Goal: Transaction & Acquisition: Purchase product/service

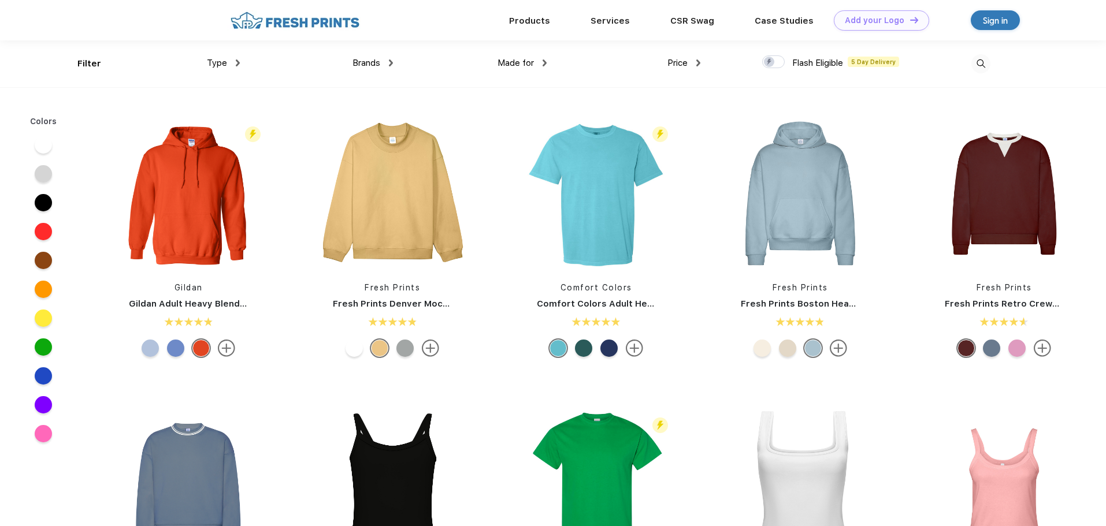
click at [220, 63] on span "Type" at bounding box center [217, 63] width 20 height 10
click at [235, 63] on div "Type" at bounding box center [223, 63] width 33 height 13
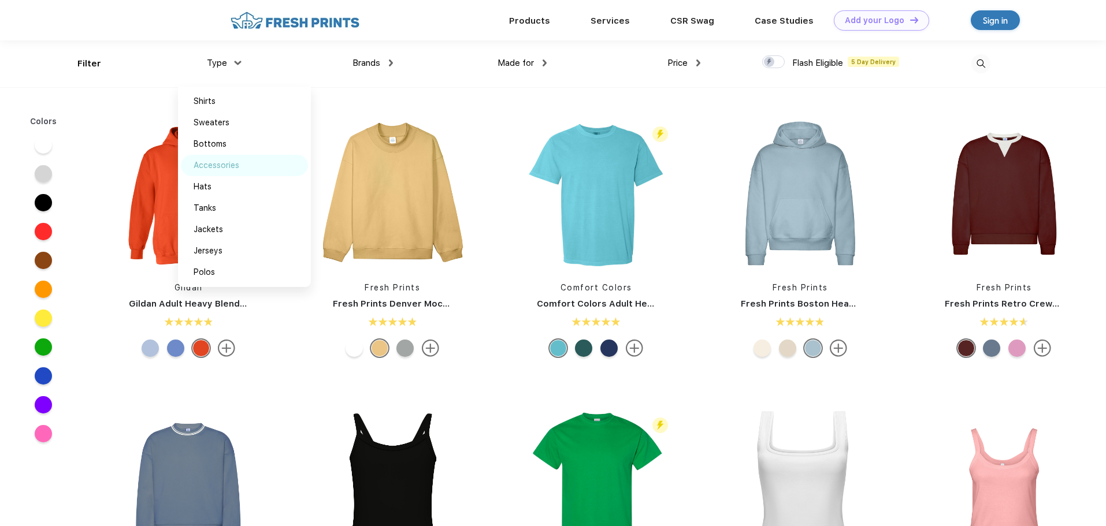
click at [226, 167] on div "Accessories" at bounding box center [217, 165] width 46 height 12
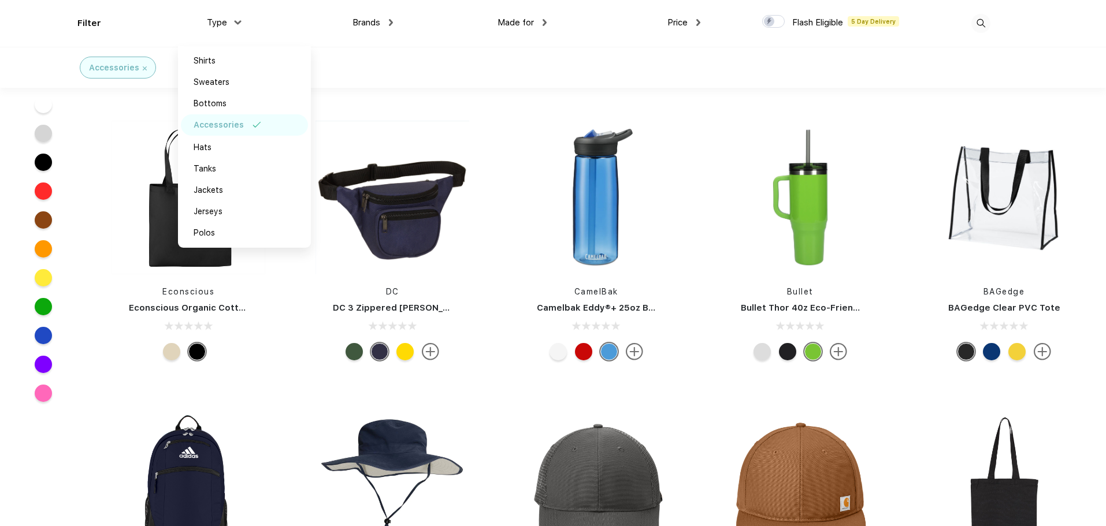
scroll to position [2600, 0]
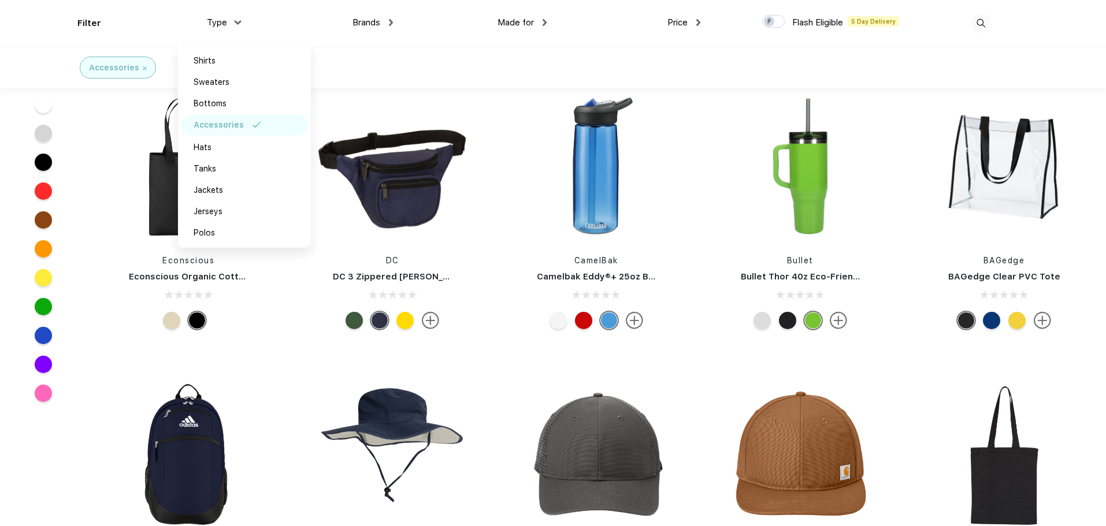
click at [1096, 399] on div "Liberty Bags Liberty Bags Oad Cotton Canvas Tote" at bounding box center [1004, 502] width 204 height 245
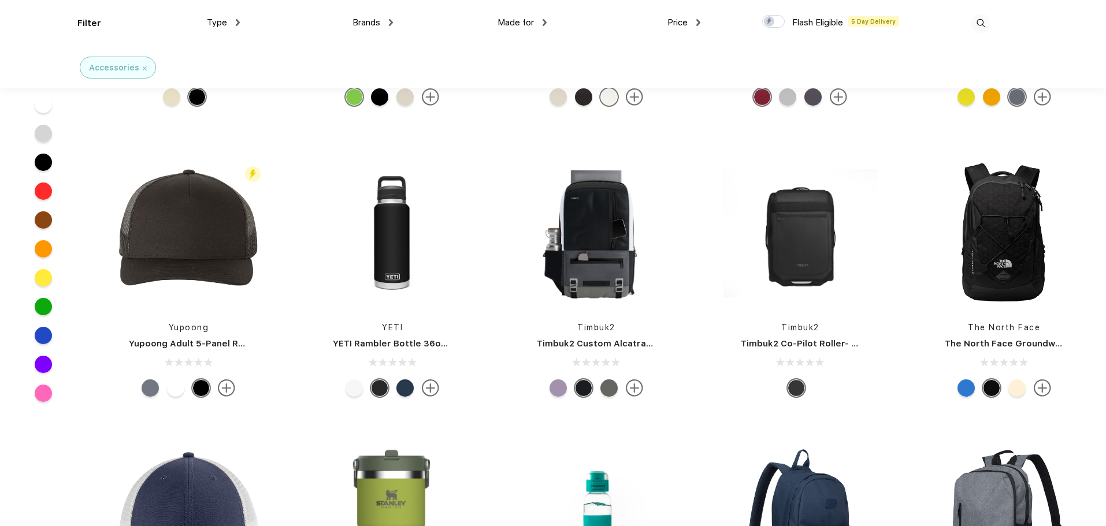
scroll to position [3409, 0]
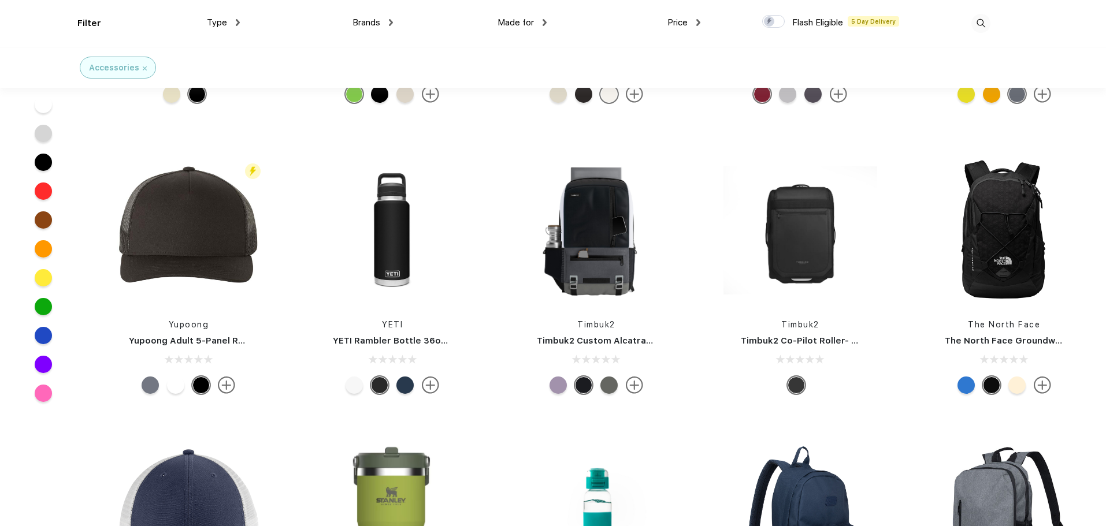
click at [978, 22] on img at bounding box center [980, 23] width 19 height 19
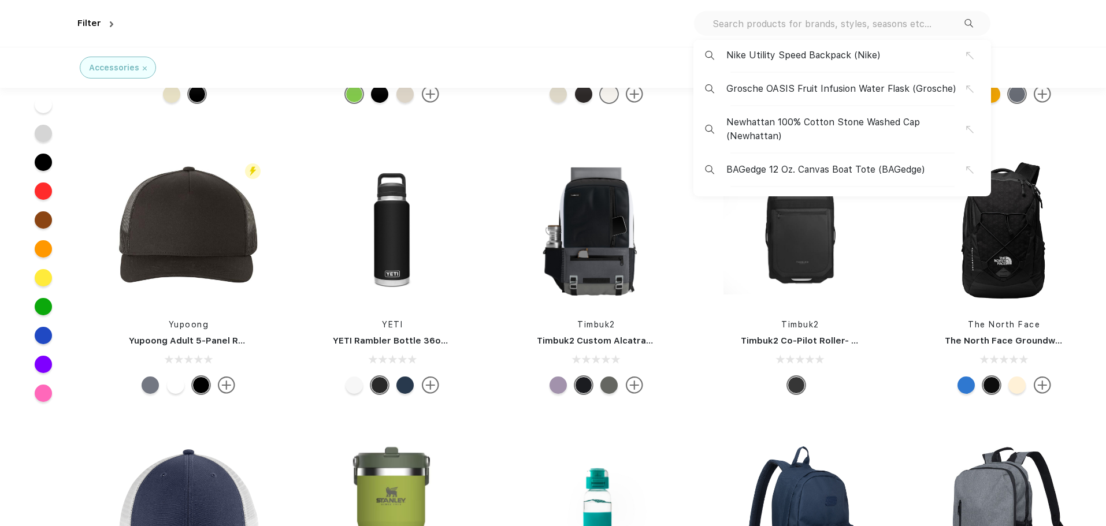
click at [914, 28] on input "text" at bounding box center [837, 23] width 253 height 13
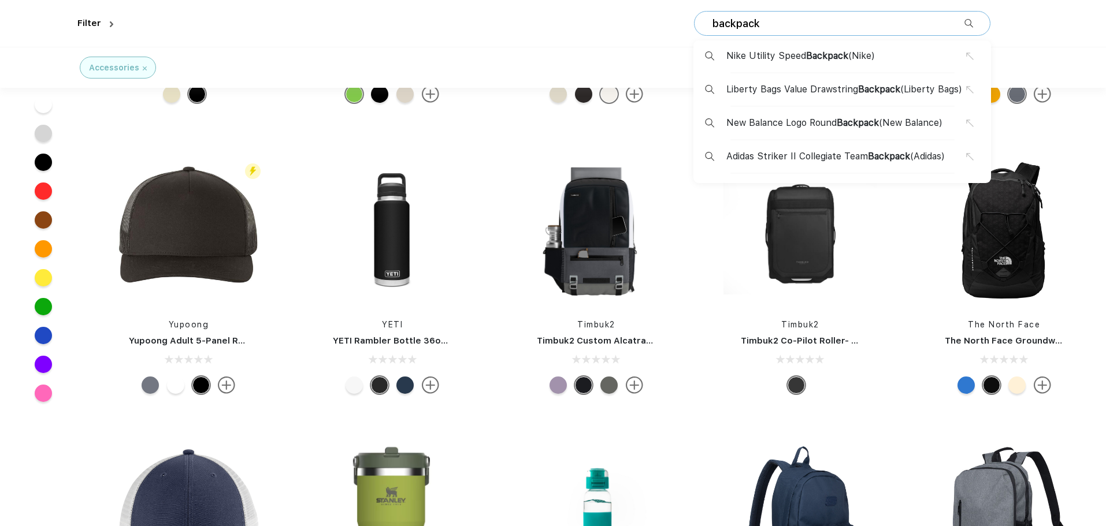
type input "backpack"
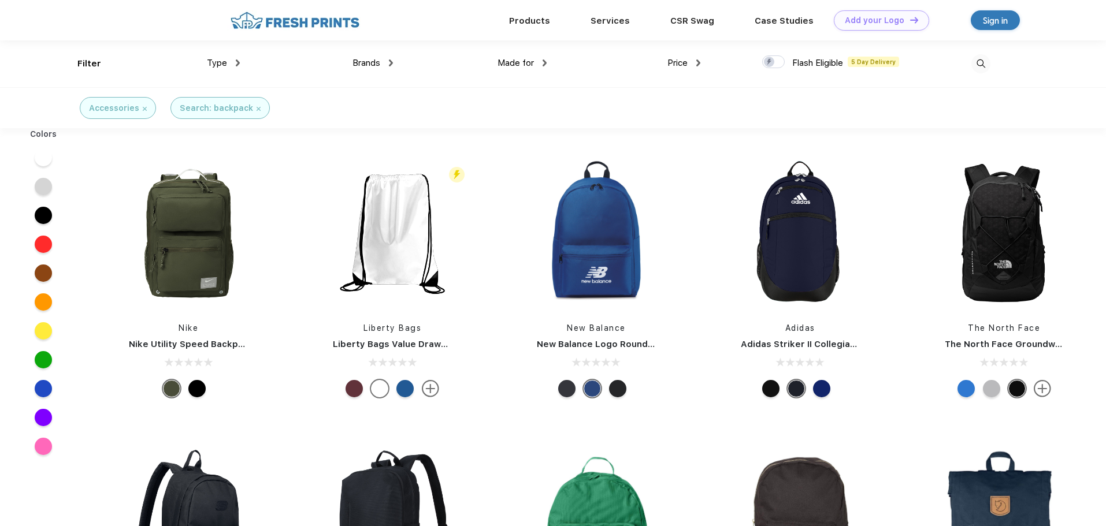
click at [696, 58] on div "Price" at bounding box center [683, 63] width 33 height 13
click at [651, 106] on div "$" at bounding box center [704, 101] width 127 height 21
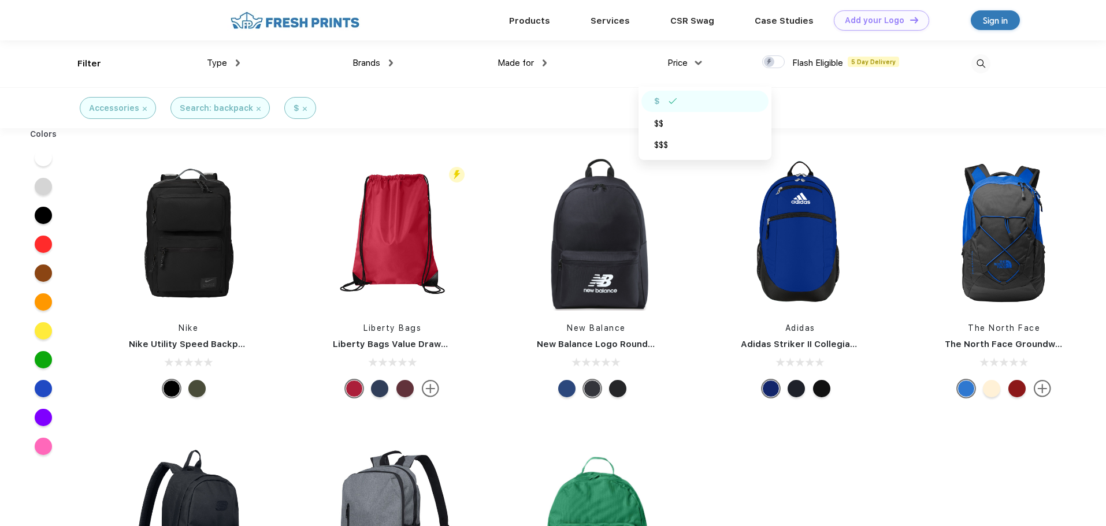
drag, startPoint x: 199, startPoint y: 289, endPoint x: 167, endPoint y: 339, distance: 59.3
click at [167, 339] on link "Nike Utility Speed Backpack" at bounding box center [191, 344] width 125 height 10
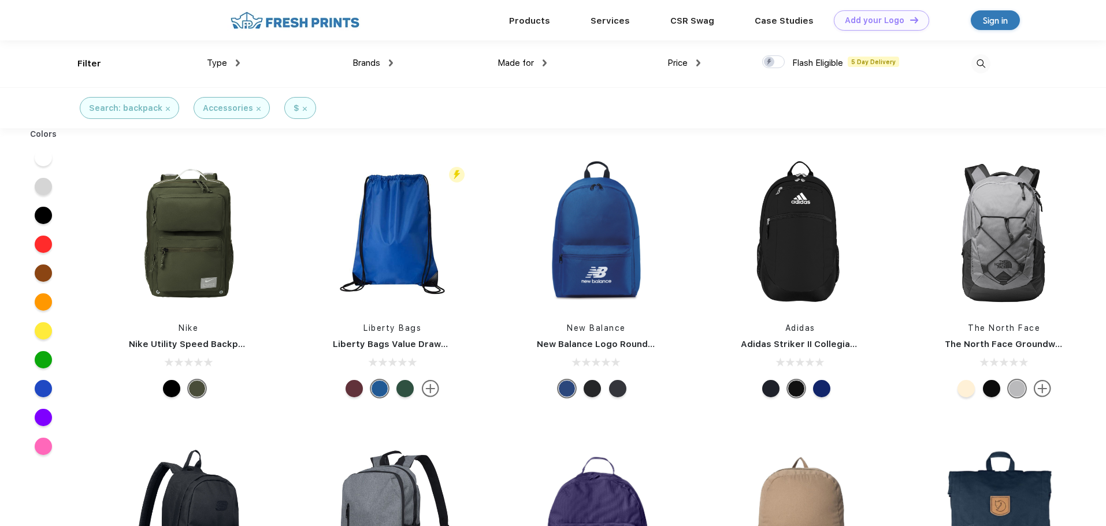
click at [671, 62] on span "Price" at bounding box center [677, 63] width 20 height 10
click at [690, 62] on div "Price" at bounding box center [683, 63] width 33 height 13
click at [677, 142] on div "$$$" at bounding box center [704, 145] width 127 height 21
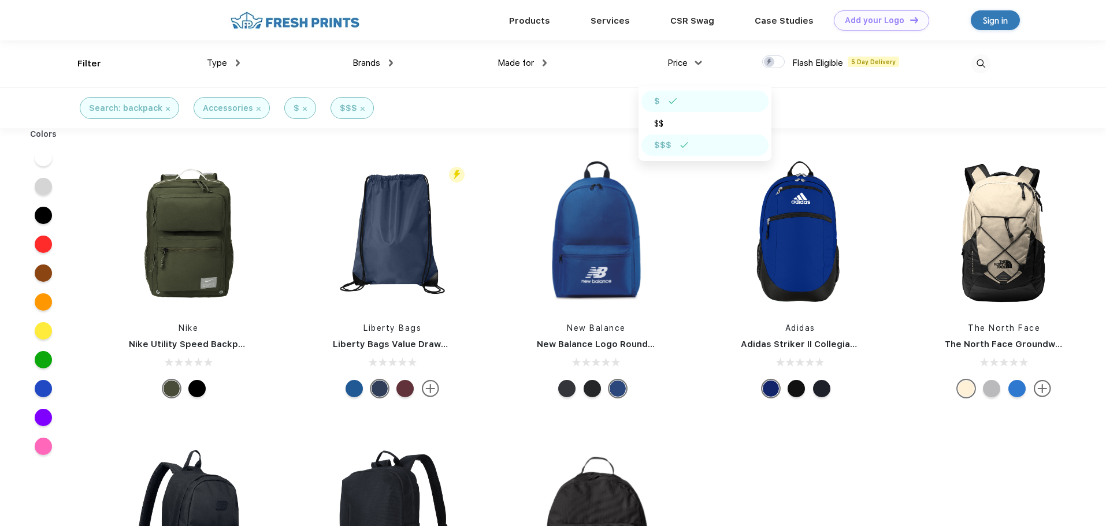
click at [698, 99] on div "$" at bounding box center [704, 101] width 127 height 21
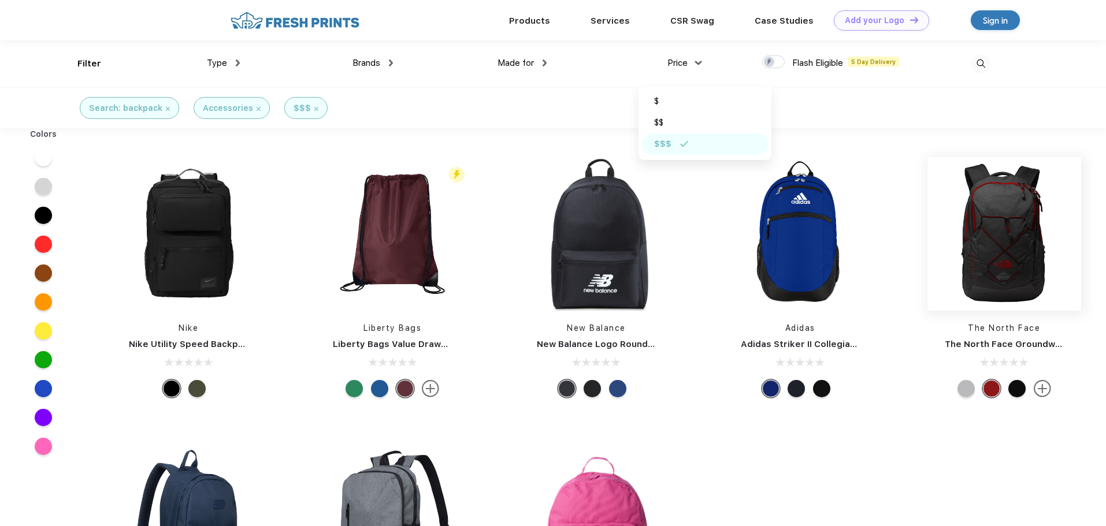
click at [986, 254] on img at bounding box center [1004, 234] width 154 height 154
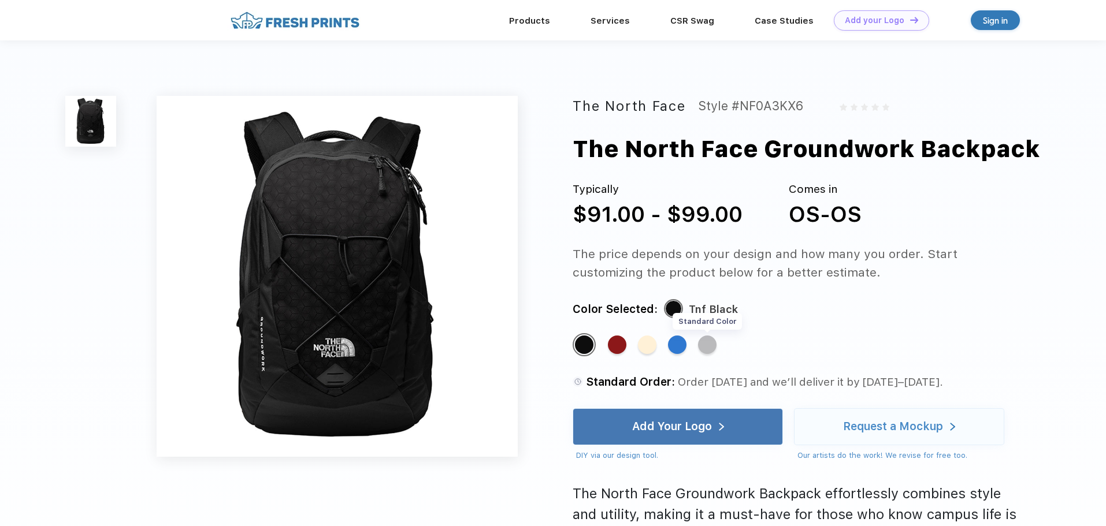
click at [706, 349] on div "Standard Color" at bounding box center [707, 345] width 18 height 18
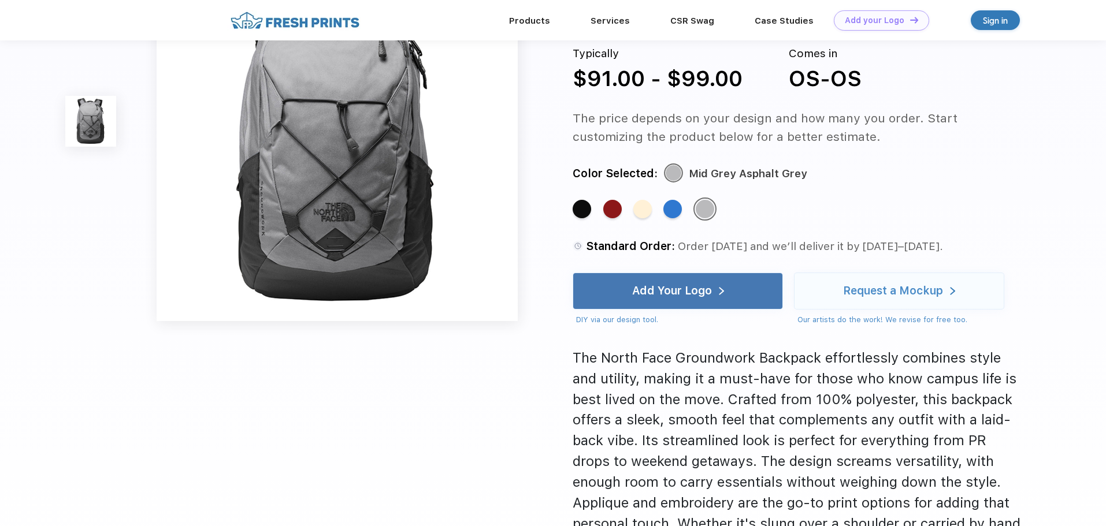
scroll to position [116, 0]
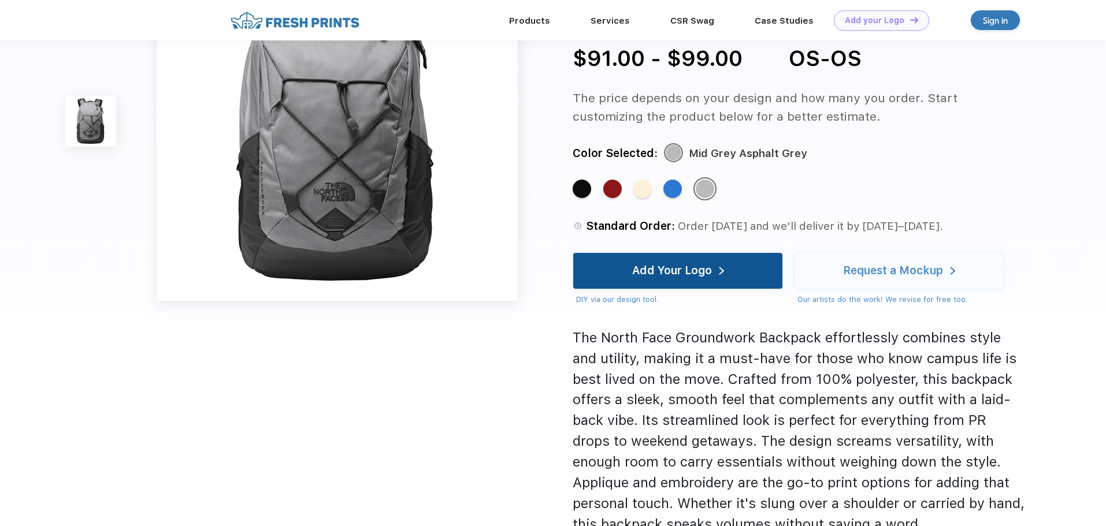
click at [684, 275] on div "Add Your Logo" at bounding box center [672, 271] width 80 height 12
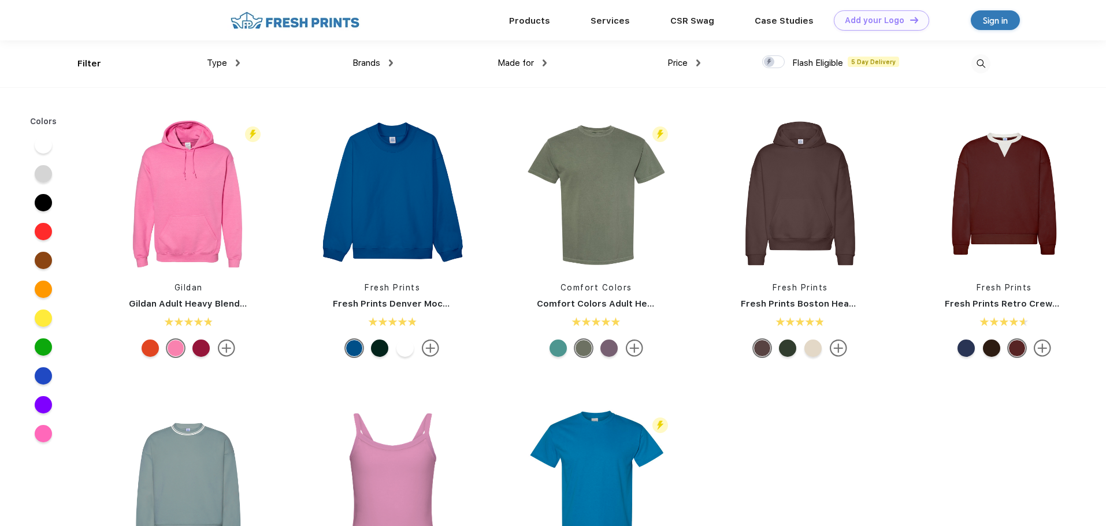
scroll to position [1, 0]
click at [984, 61] on img at bounding box center [980, 63] width 19 height 19
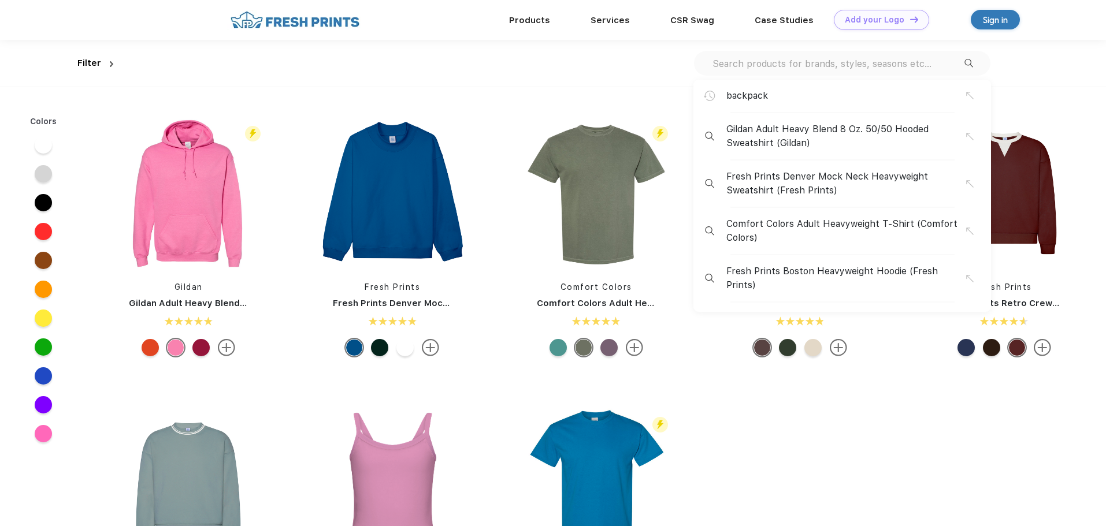
click at [812, 73] on div "backpack Gildan Adult Heavy Blend 8 Oz. 50/50 Hooded Sweatshirt (Gildan) Fresh …" at bounding box center [842, 63] width 296 height 25
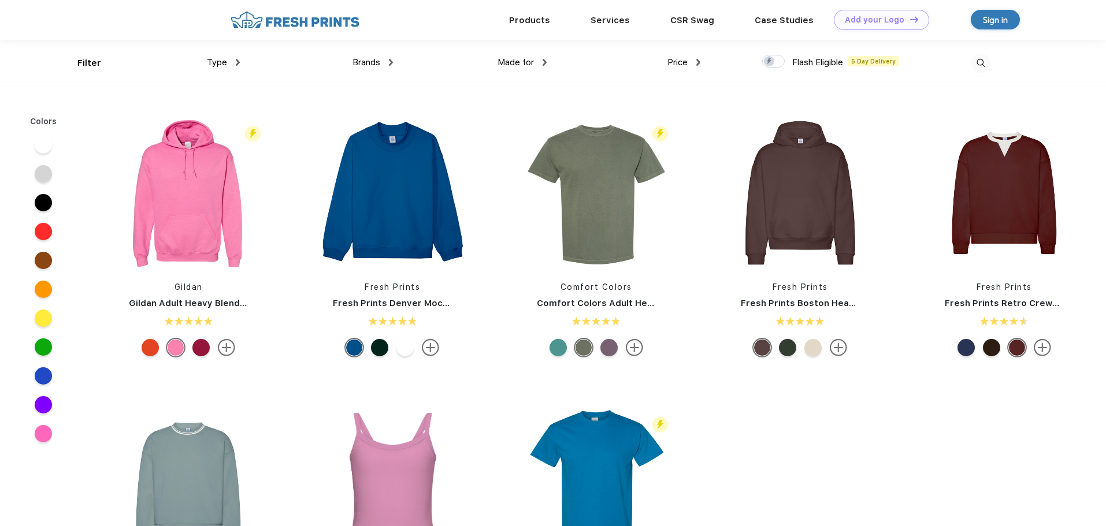
click at [805, 64] on span "Flash Eligible" at bounding box center [817, 62] width 51 height 10
click at [969, 58] on div at bounding box center [914, 63] width 154 height 47
click at [979, 62] on img at bounding box center [980, 63] width 19 height 19
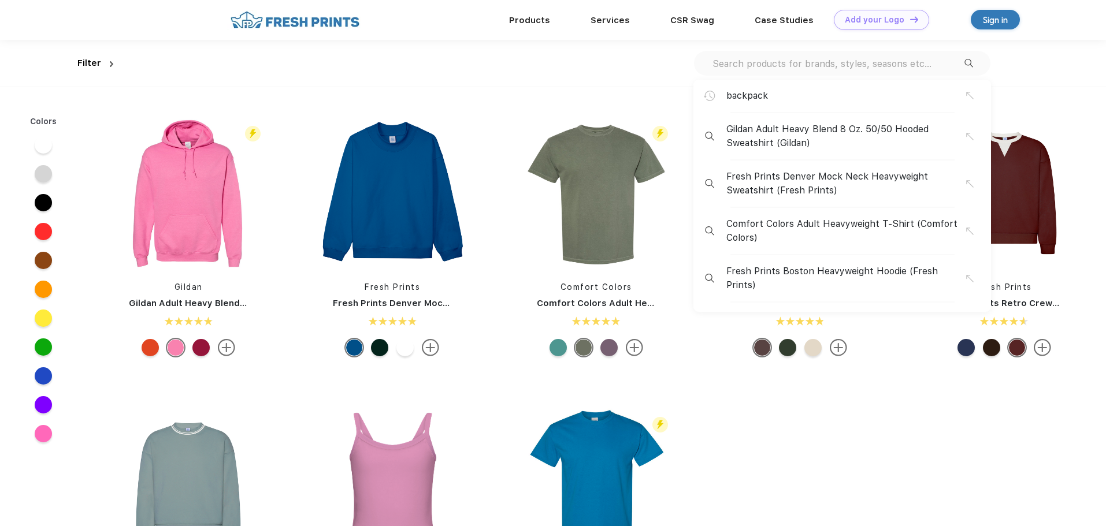
click at [808, 69] on input "text" at bounding box center [837, 63] width 253 height 13
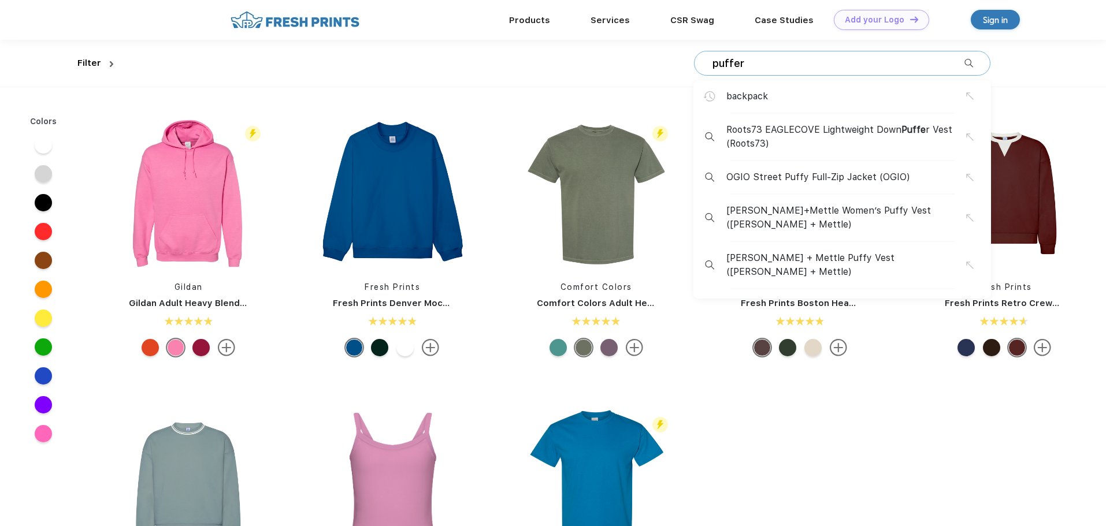
type input "puffer"
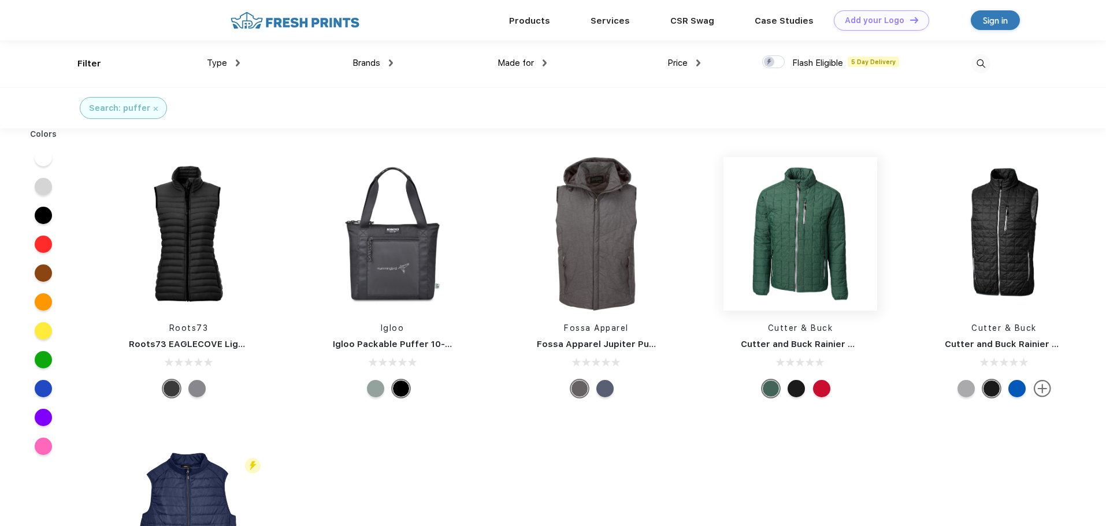
click at [796, 241] on img at bounding box center [800, 234] width 154 height 154
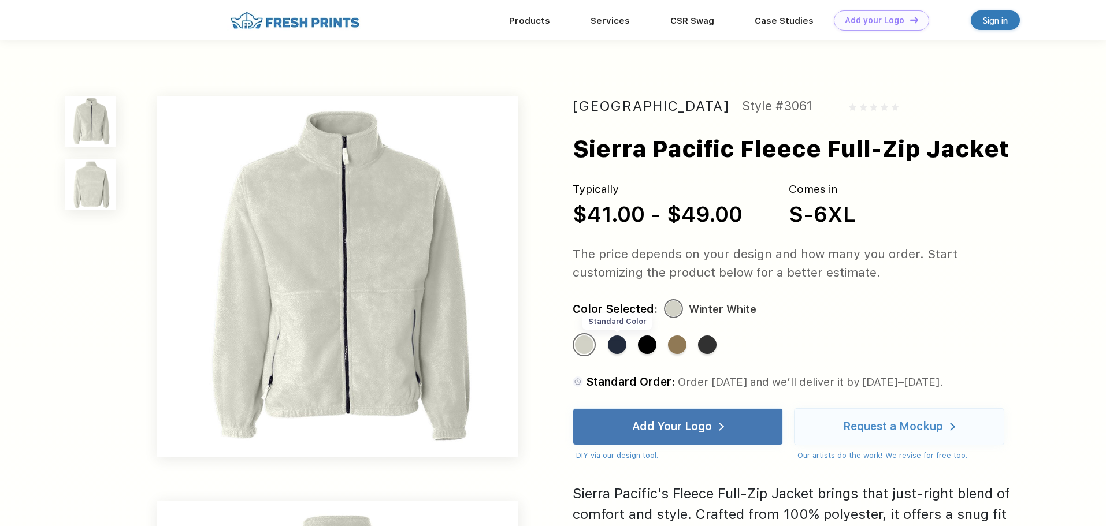
click at [614, 345] on div "Standard Color" at bounding box center [617, 345] width 18 height 18
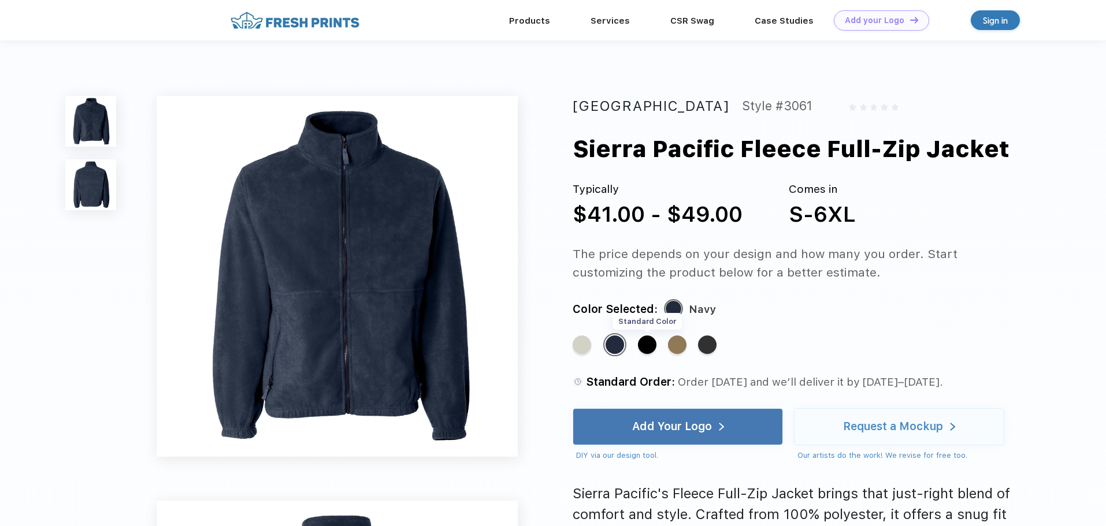
click at [647, 346] on div "Standard Color" at bounding box center [647, 345] width 18 height 18
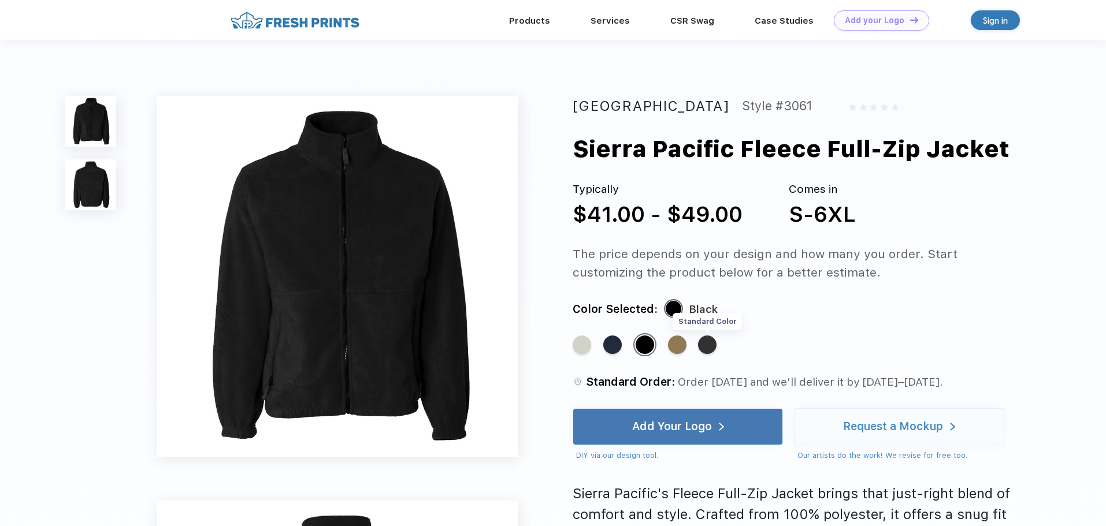
click at [709, 345] on div "Standard Color" at bounding box center [707, 345] width 18 height 18
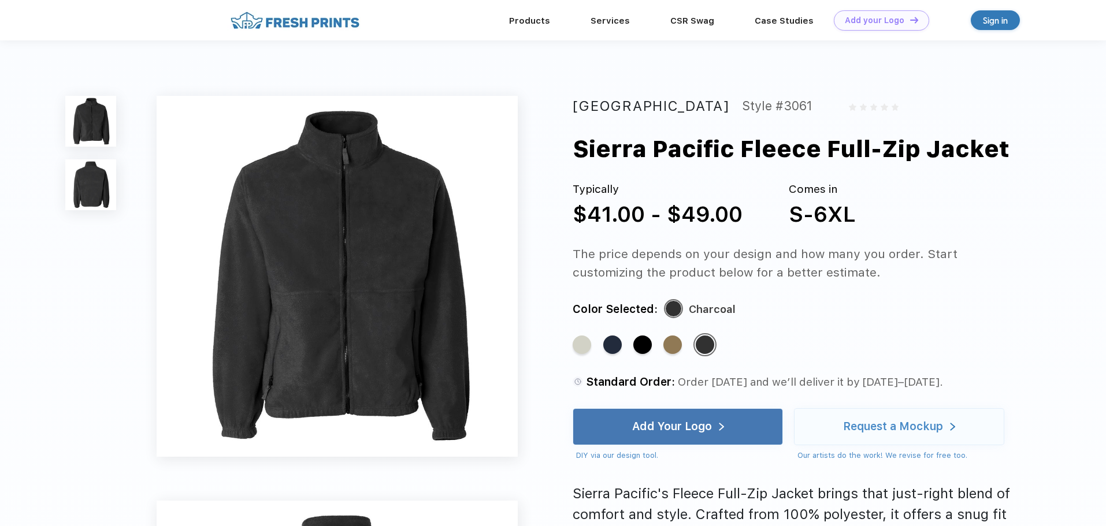
click at [594, 345] on div "Standard Color Standard Color Standard Color Standard Color Standard Color" at bounding box center [787, 350] width 429 height 35
click at [584, 345] on div "Standard Color" at bounding box center [582, 345] width 18 height 18
